Goal: Information Seeking & Learning: Learn about a topic

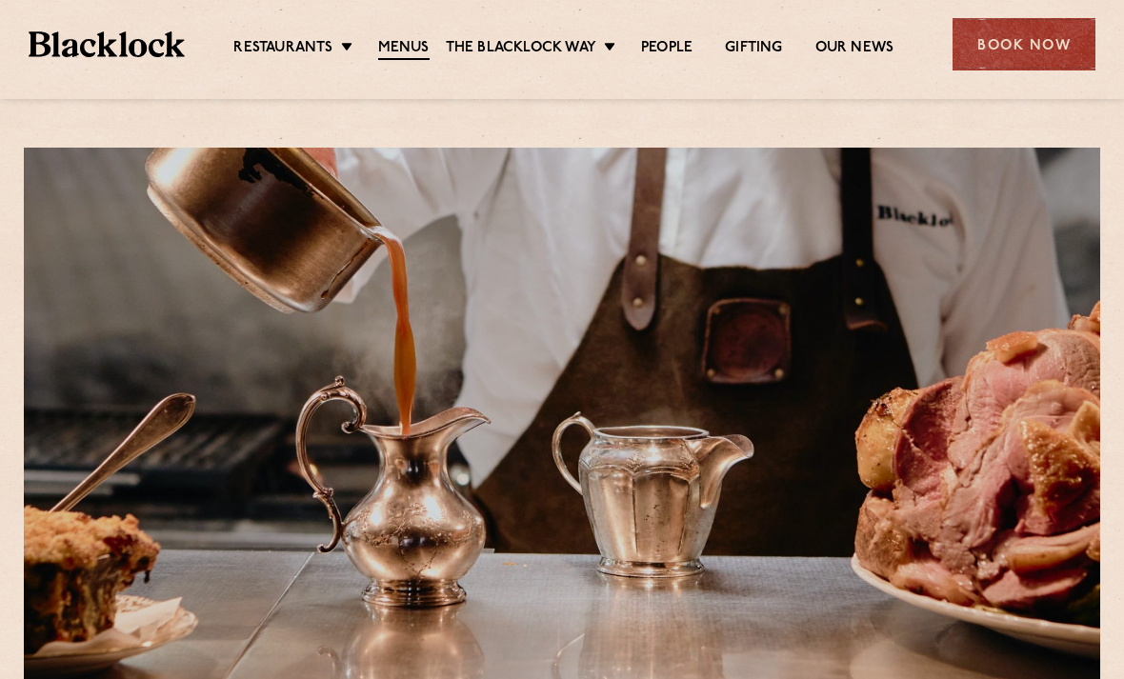
click at [394, 43] on link "Menus" at bounding box center [403, 49] width 51 height 21
click at [380, 50] on link "Menus" at bounding box center [403, 49] width 51 height 21
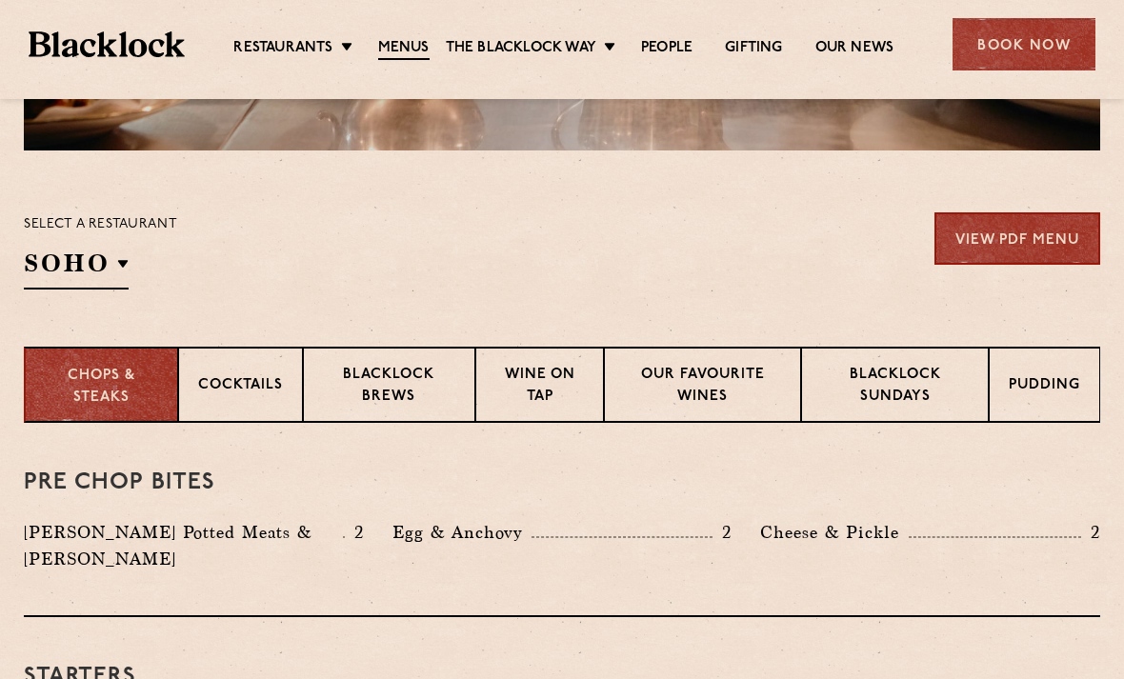
scroll to position [538, 0]
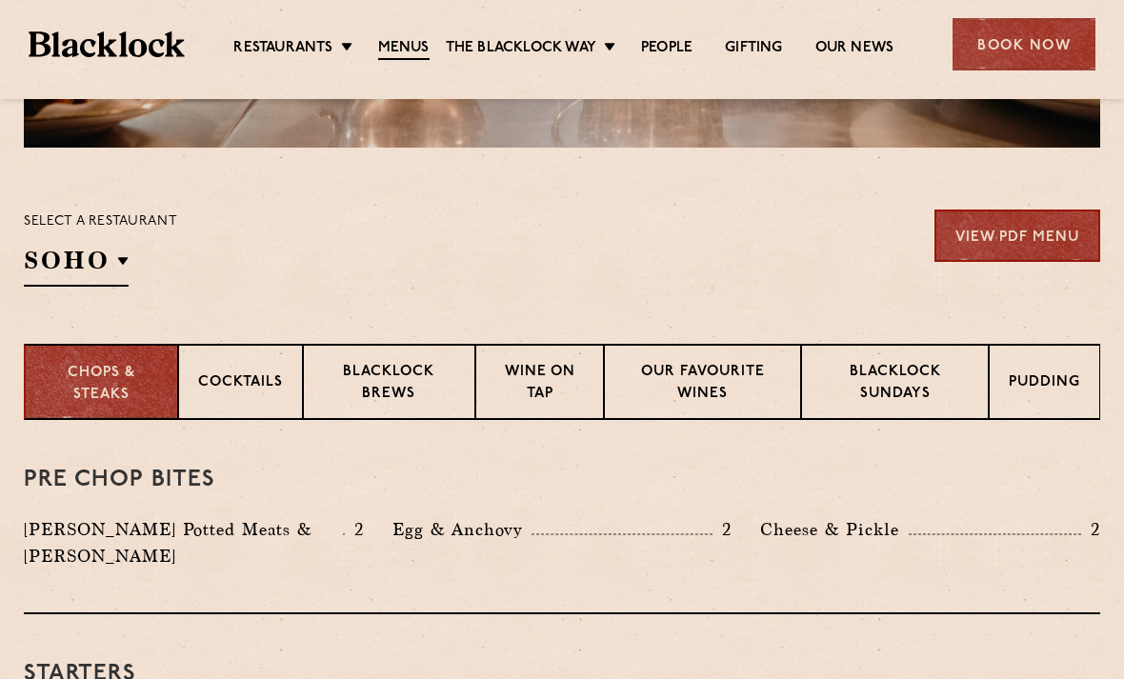
click at [853, 388] on p "Blacklock Sundays" at bounding box center [895, 384] width 148 height 45
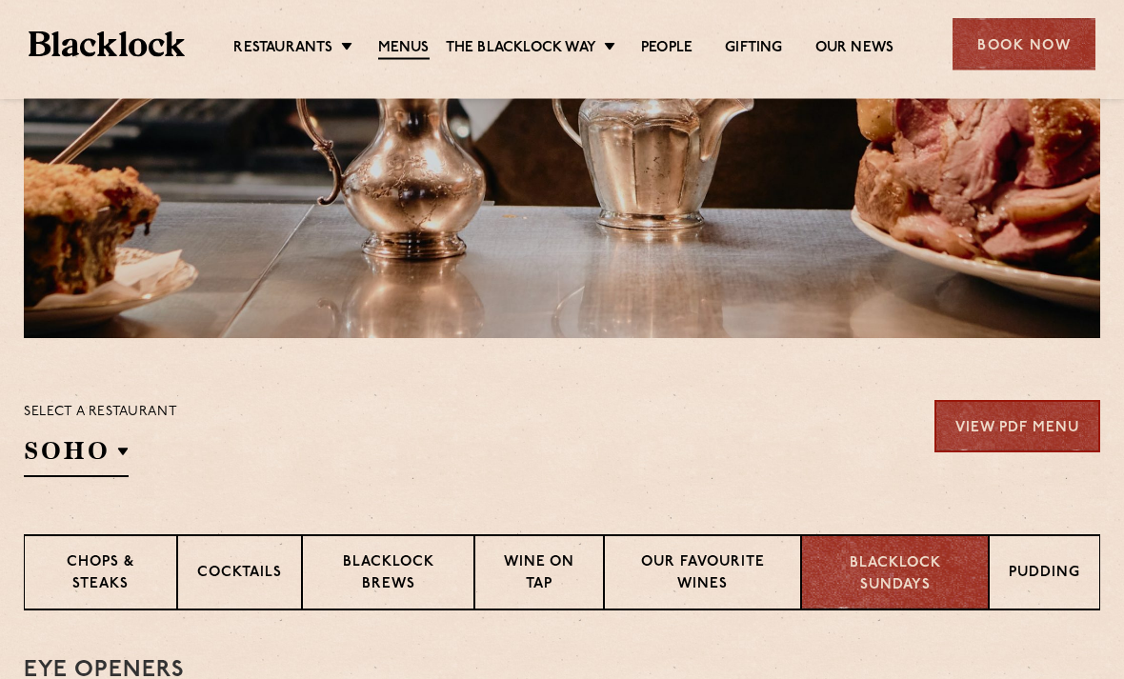
scroll to position [348, 0]
click at [1047, 576] on p "Pudding" at bounding box center [1044, 575] width 71 height 24
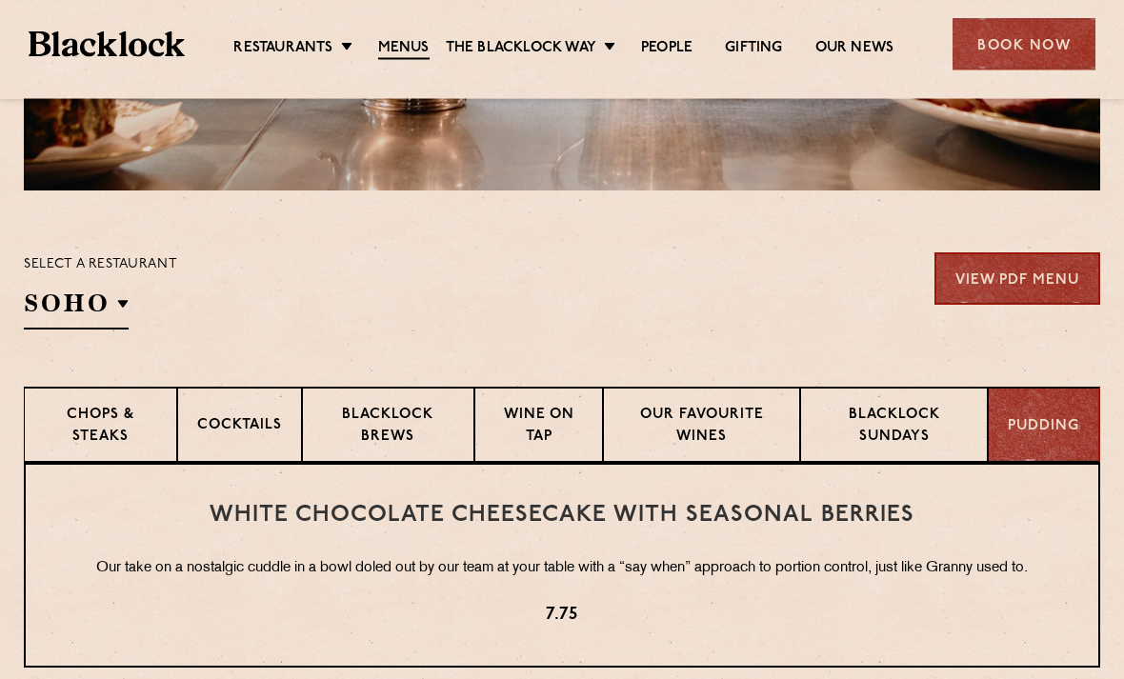
scroll to position [497, 0]
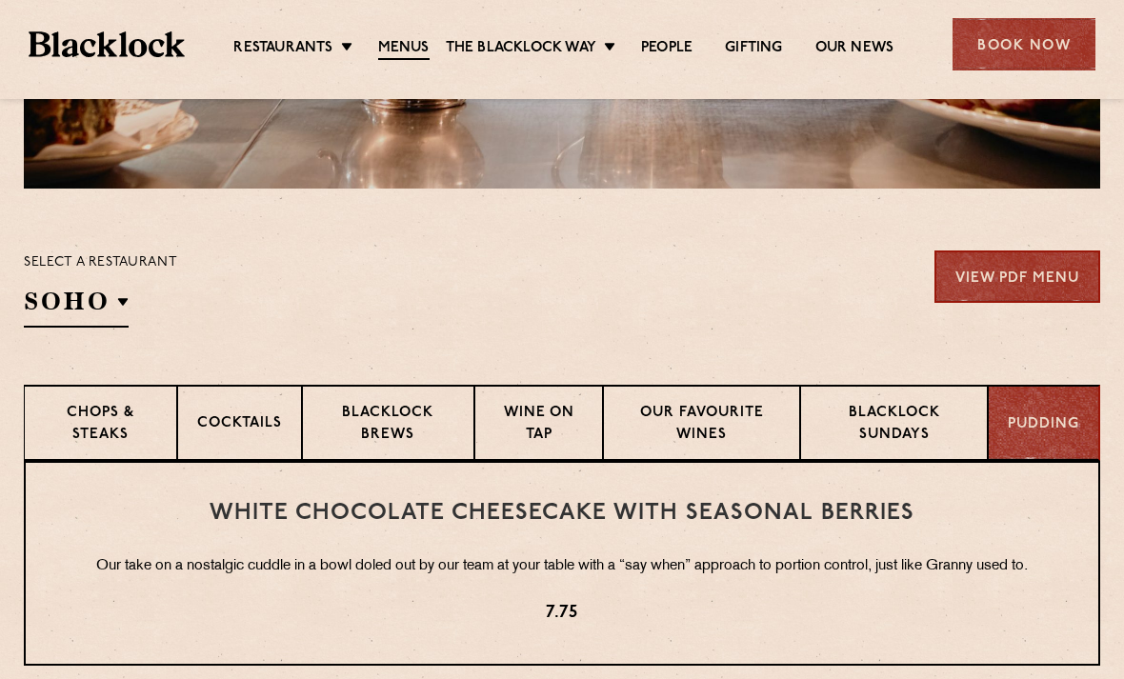
click at [560, 434] on p "Wine on Tap" at bounding box center [540, 425] width 90 height 45
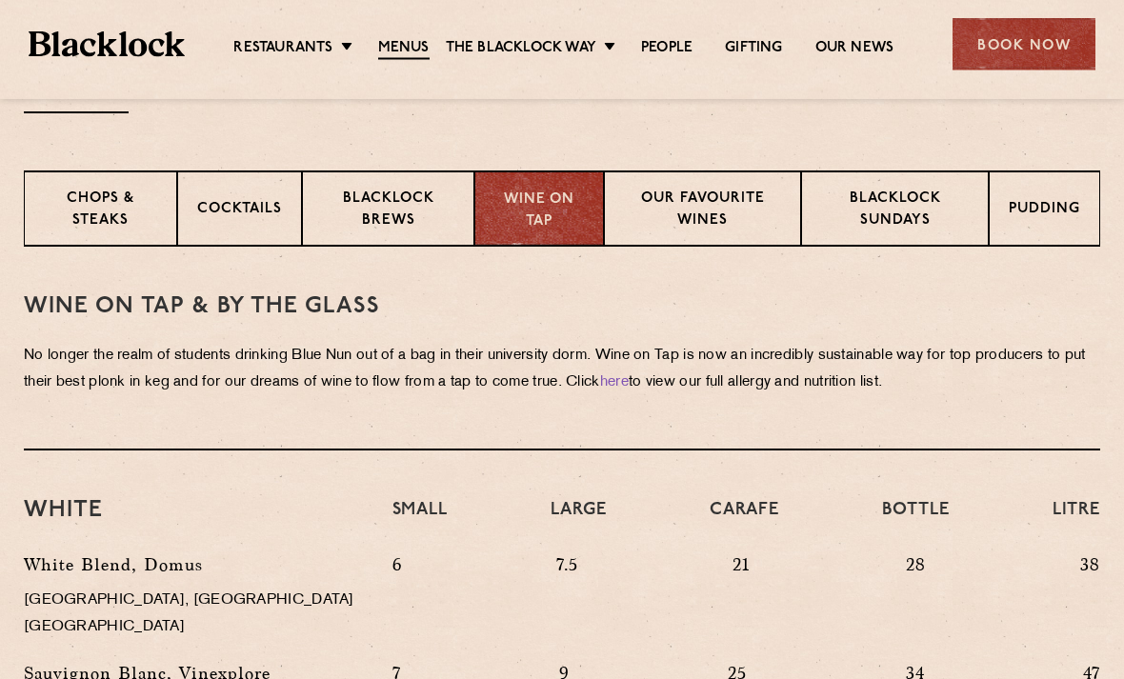
scroll to position [713, 0]
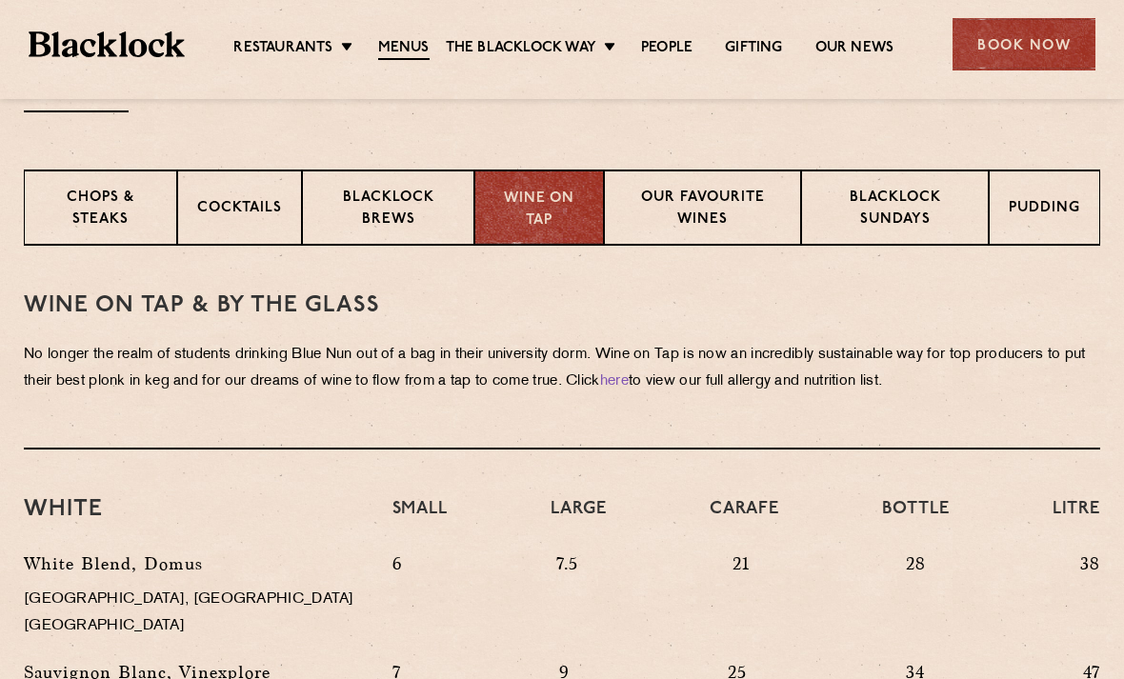
click at [730, 205] on p "Our favourite wines" at bounding box center [702, 210] width 157 height 45
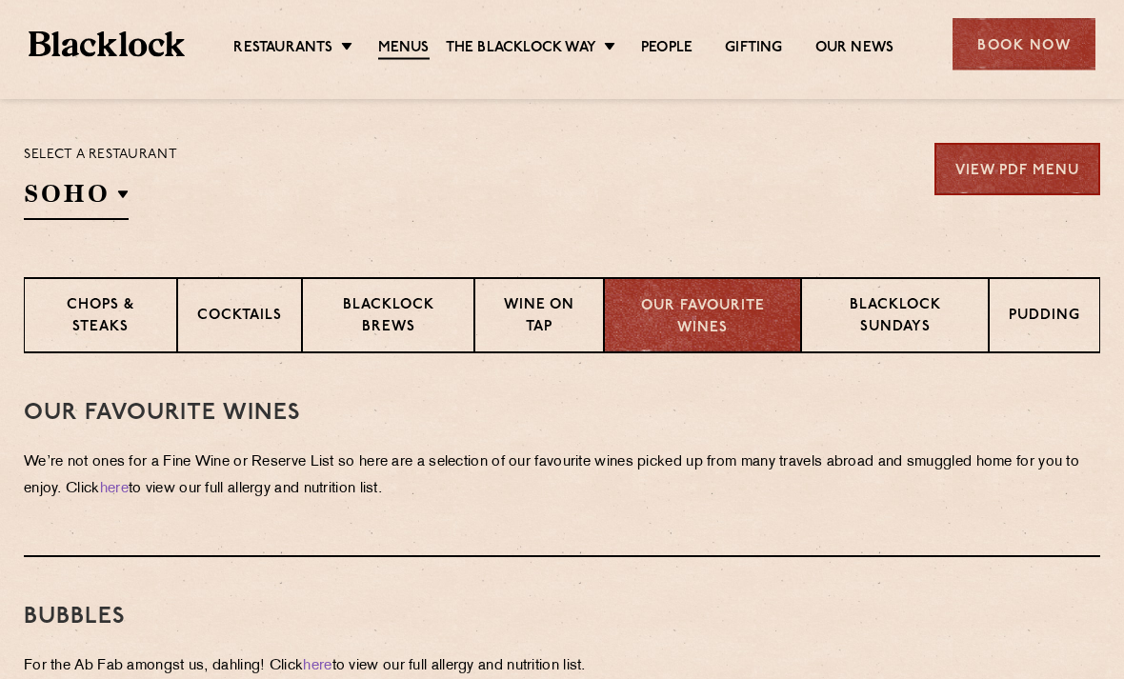
scroll to position [607, 0]
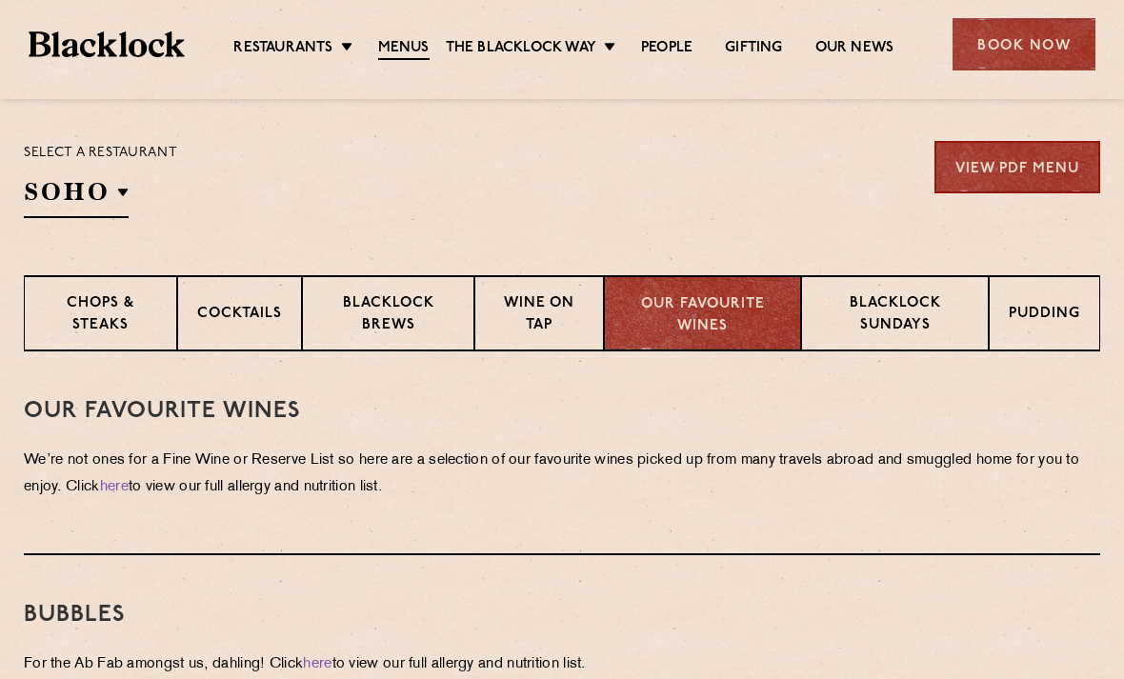
click at [536, 324] on p "Wine on Tap" at bounding box center [540, 315] width 90 height 45
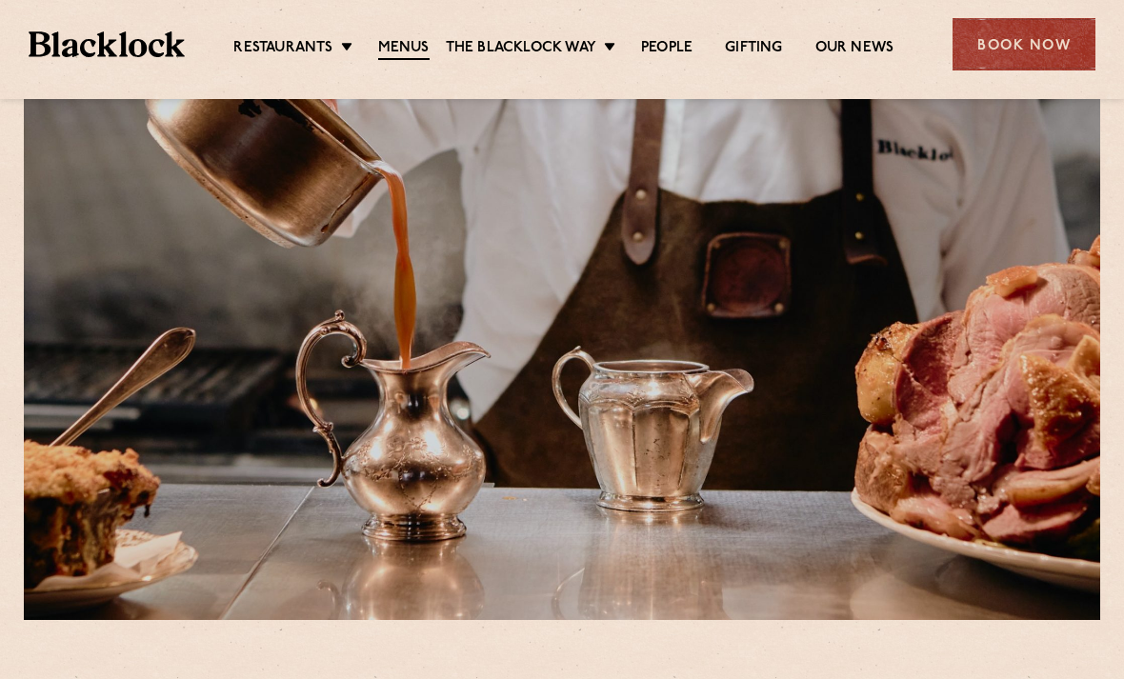
scroll to position [0, 0]
